Goal: Task Accomplishment & Management: Use online tool/utility

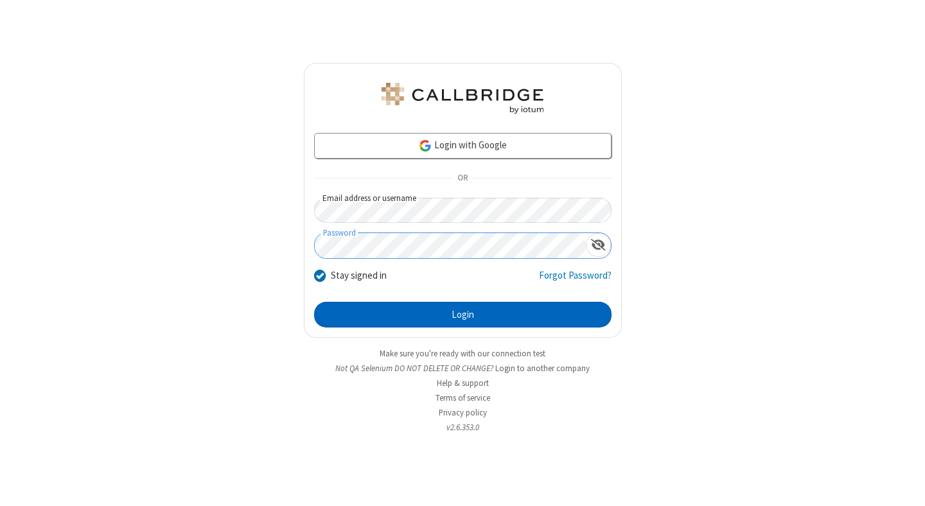
click at [462, 315] on button "Login" at bounding box center [462, 315] width 297 height 26
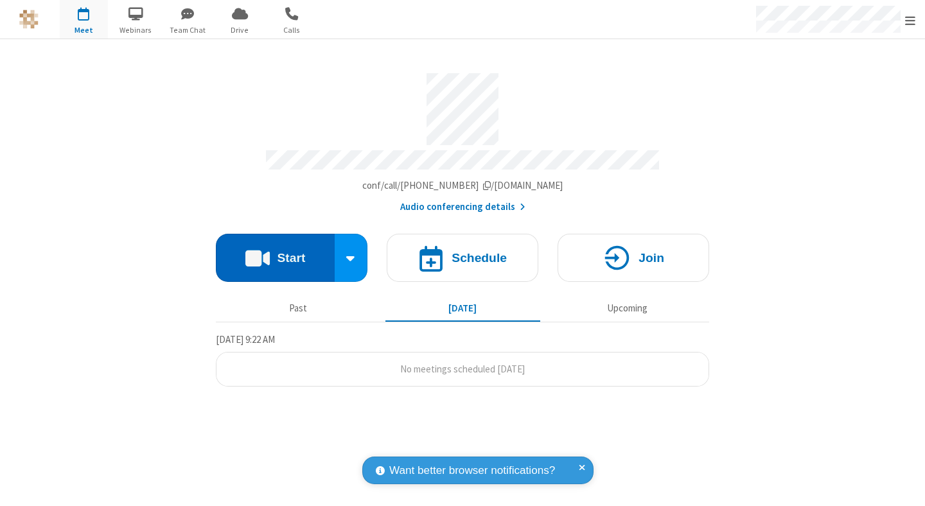
click at [275, 252] on button "Start" at bounding box center [275, 258] width 119 height 48
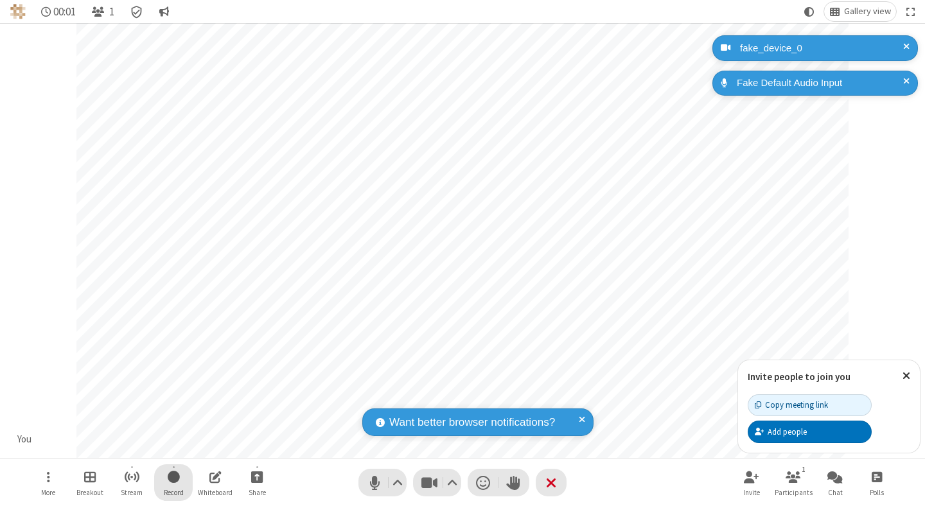
click at [173, 482] on span "Start recording" at bounding box center [174, 477] width 12 height 16
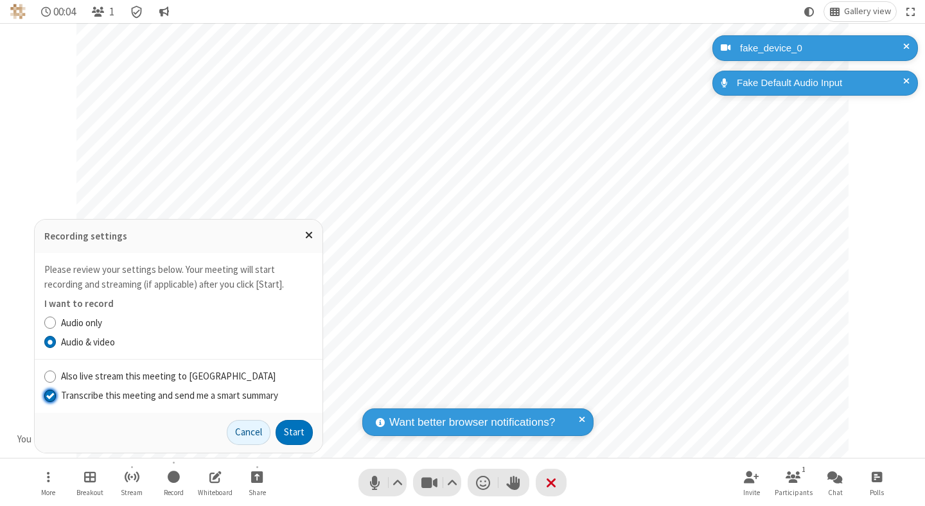
click at [49, 395] on input "Transcribe this meeting and send me a smart summary" at bounding box center [50, 394] width 12 height 13
click at [186, 342] on label "Audio & video" at bounding box center [187, 342] width 252 height 15
click at [57, 342] on input "Audio & video" at bounding box center [50, 341] width 12 height 13
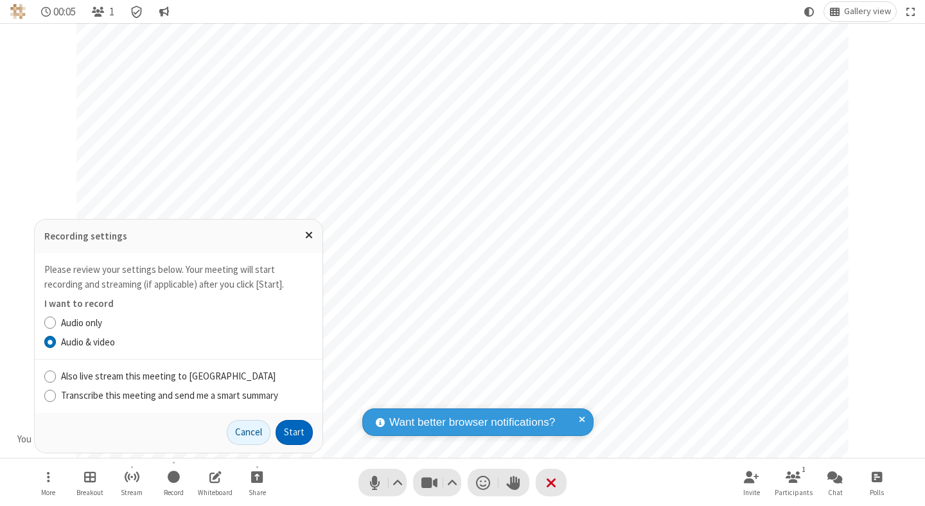
click at [294, 432] on button "Start" at bounding box center [293, 433] width 37 height 26
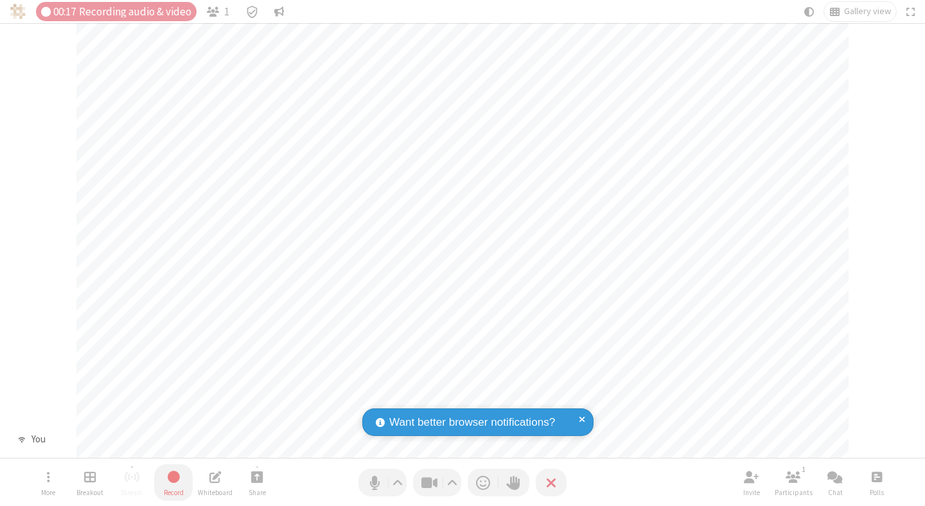
click at [173, 482] on span "Stop recording" at bounding box center [173, 477] width 15 height 16
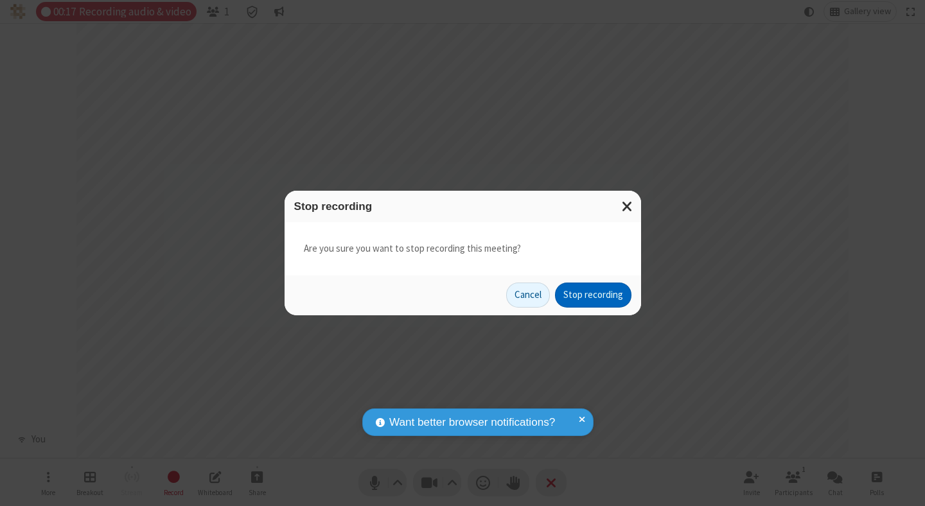
click at [593, 295] on button "Stop recording" at bounding box center [593, 296] width 76 height 26
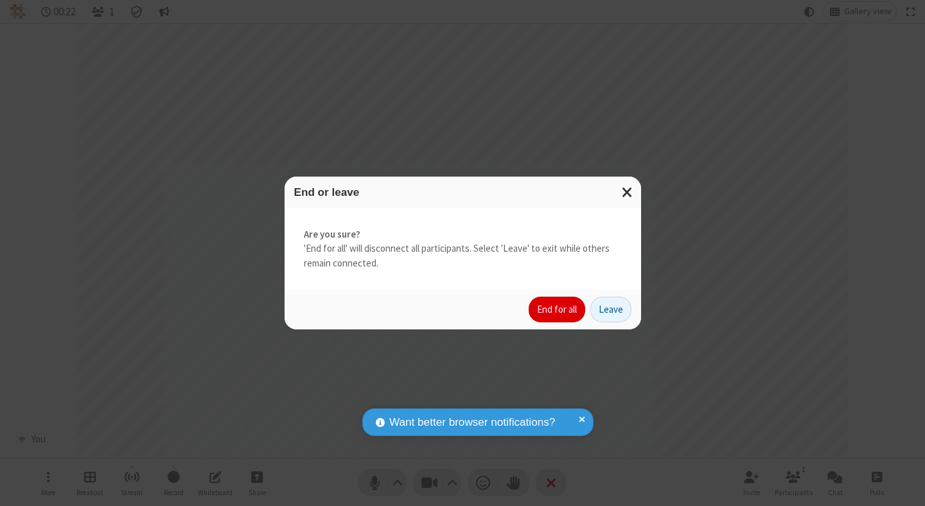
click at [557, 309] on button "End for all" at bounding box center [556, 310] width 57 height 26
